Goal: Task Accomplishment & Management: Use online tool/utility

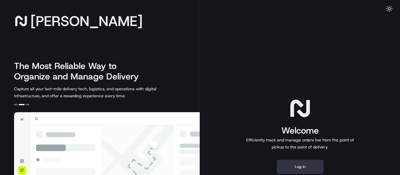
click at [296, 167] on button "Log in" at bounding box center [300, 167] width 47 height 14
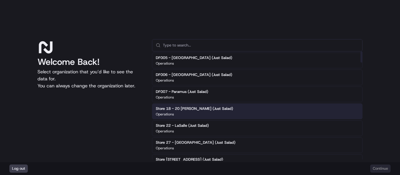
click at [248, 116] on div "Store 18 - 20 [PERSON_NAME] (Just Salad) Operations" at bounding box center [257, 112] width 211 height 16
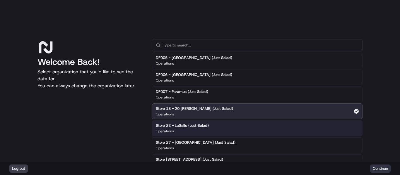
click at [380, 166] on button "Continue" at bounding box center [380, 169] width 20 height 8
